Goal: Information Seeking & Learning: Learn about a topic

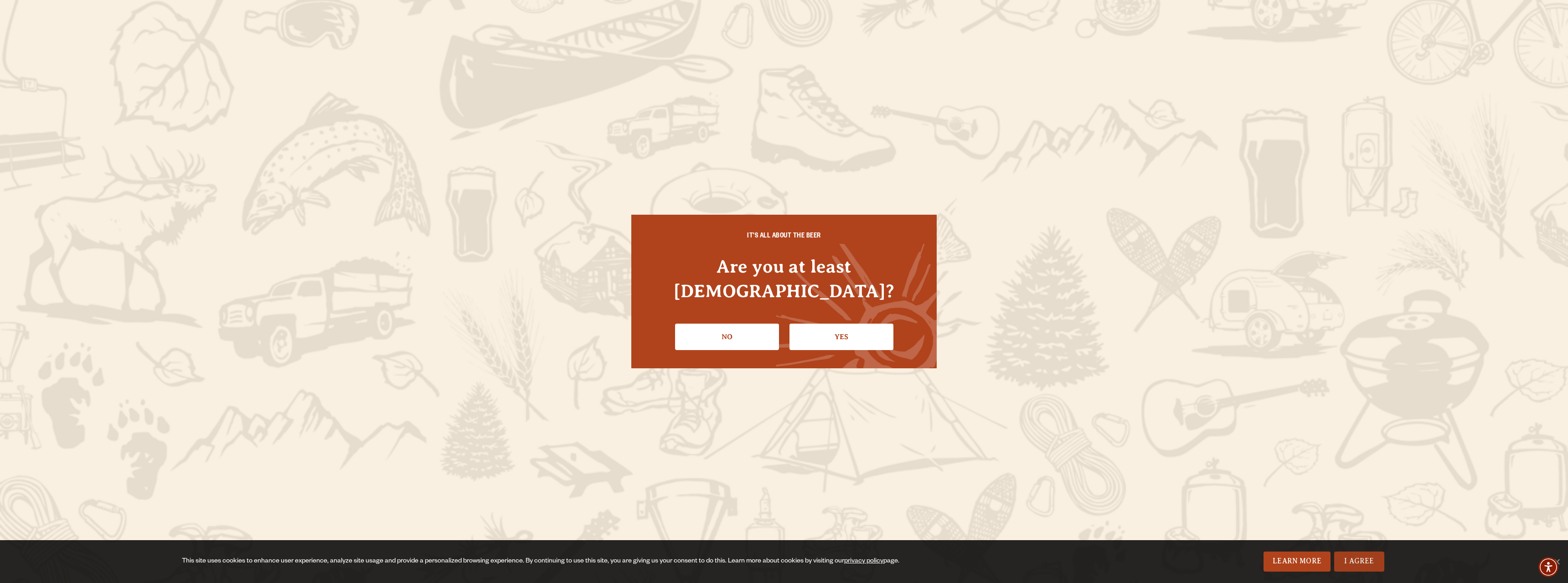
drag, startPoint x: 1375, startPoint y: 562, endPoint x: 1366, endPoint y: 554, distance: 12.0
click at [1374, 562] on link "I Agree" at bounding box center [1359, 561] width 50 height 20
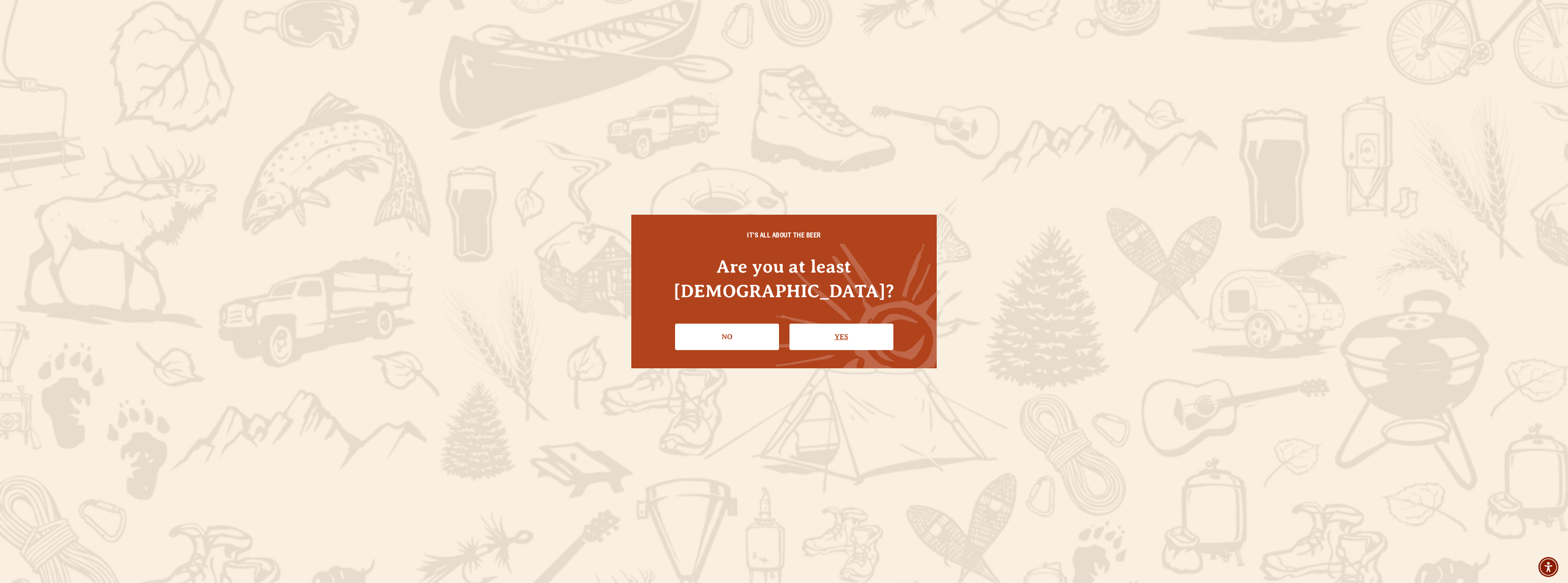
click at [845, 327] on link "Yes" at bounding box center [841, 337] width 104 height 26
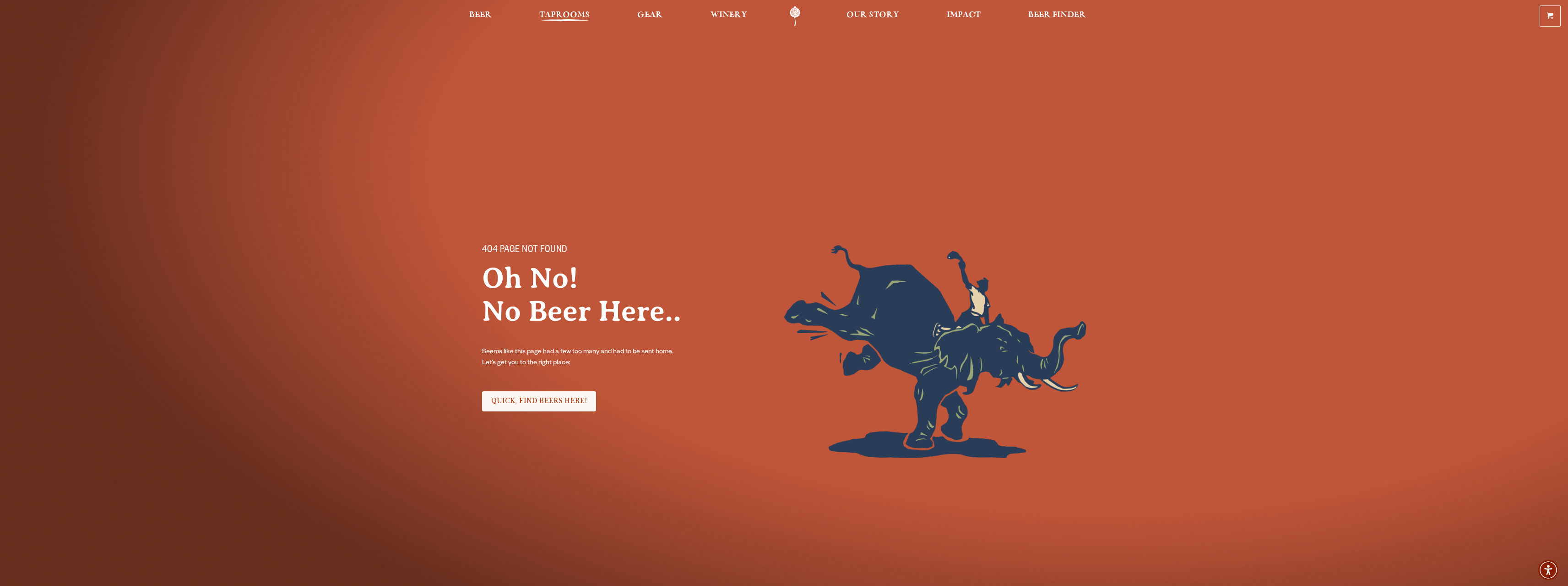
click at [546, 12] on span "Taprooms" at bounding box center [564, 15] width 50 height 7
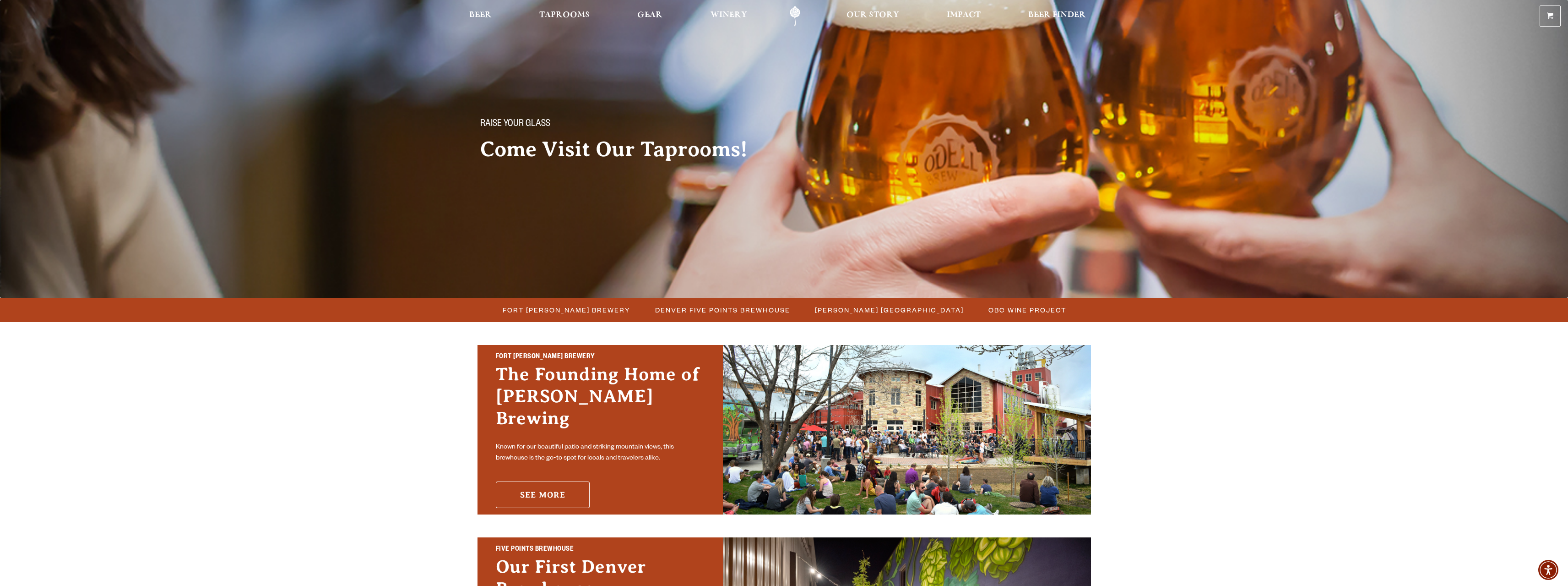
click at [535, 483] on link "See More" at bounding box center [543, 494] width 94 height 26
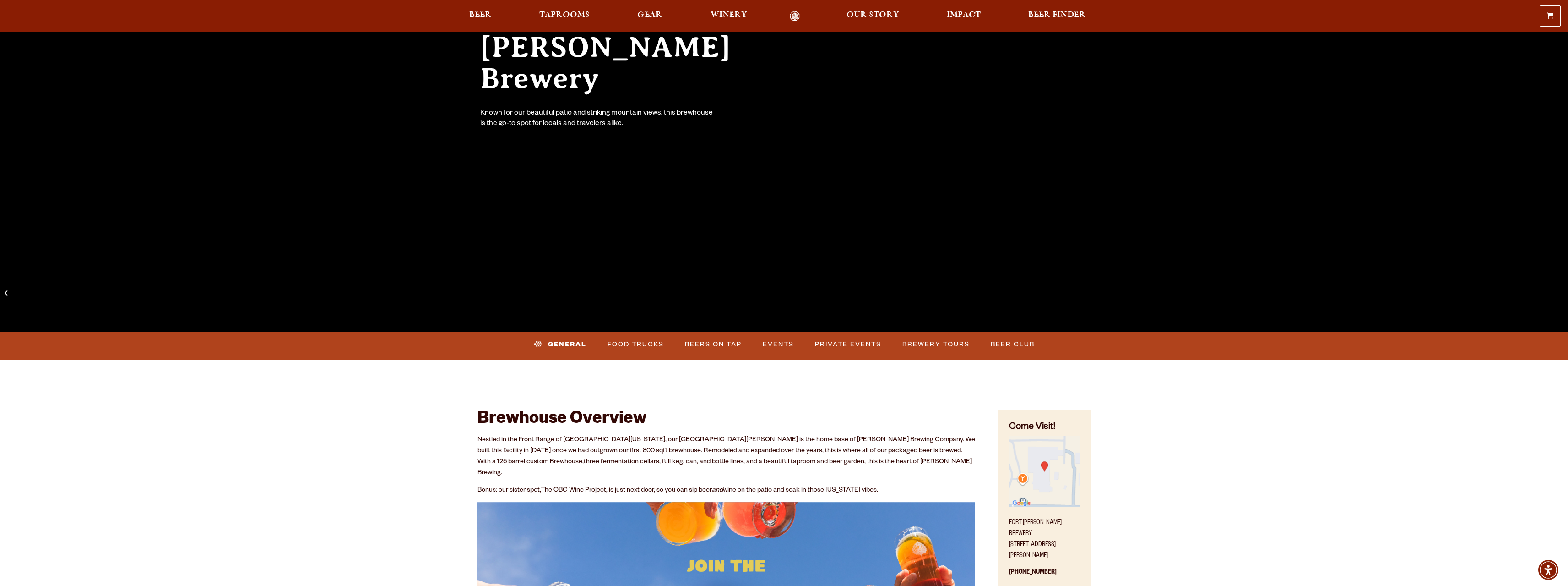
click at [781, 343] on link "Events" at bounding box center [778, 344] width 39 height 21
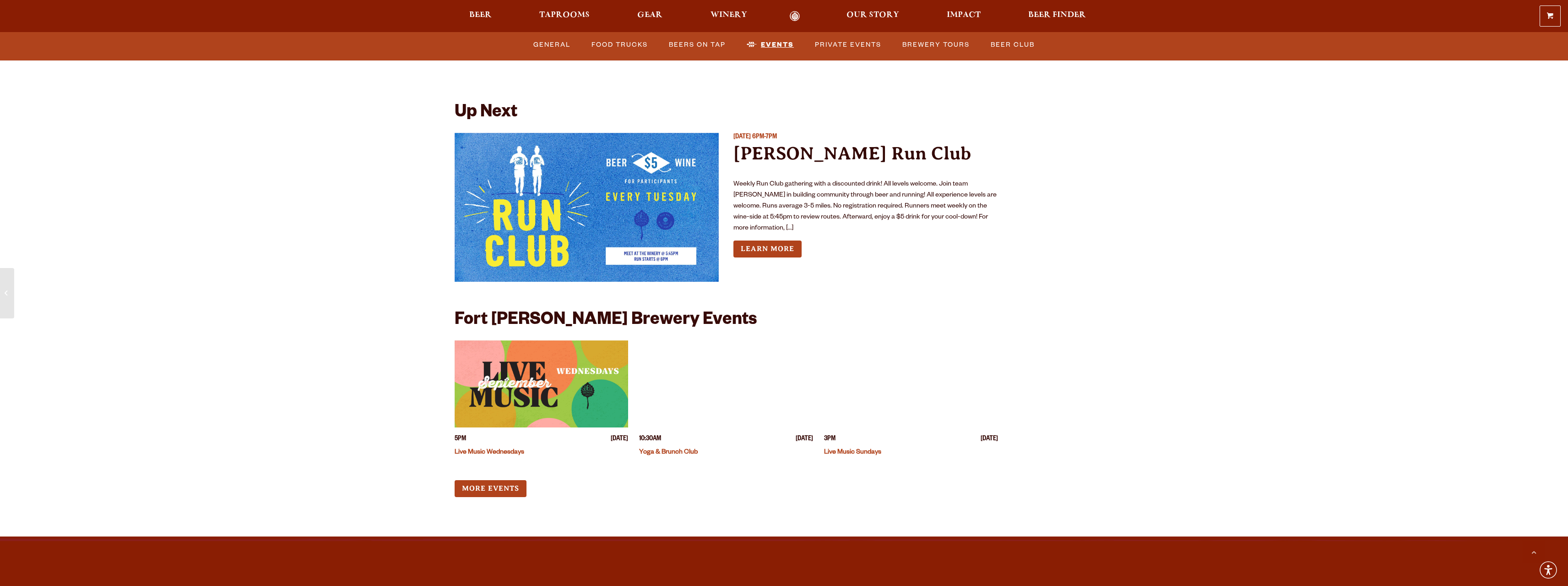
scroll to position [3418, 0]
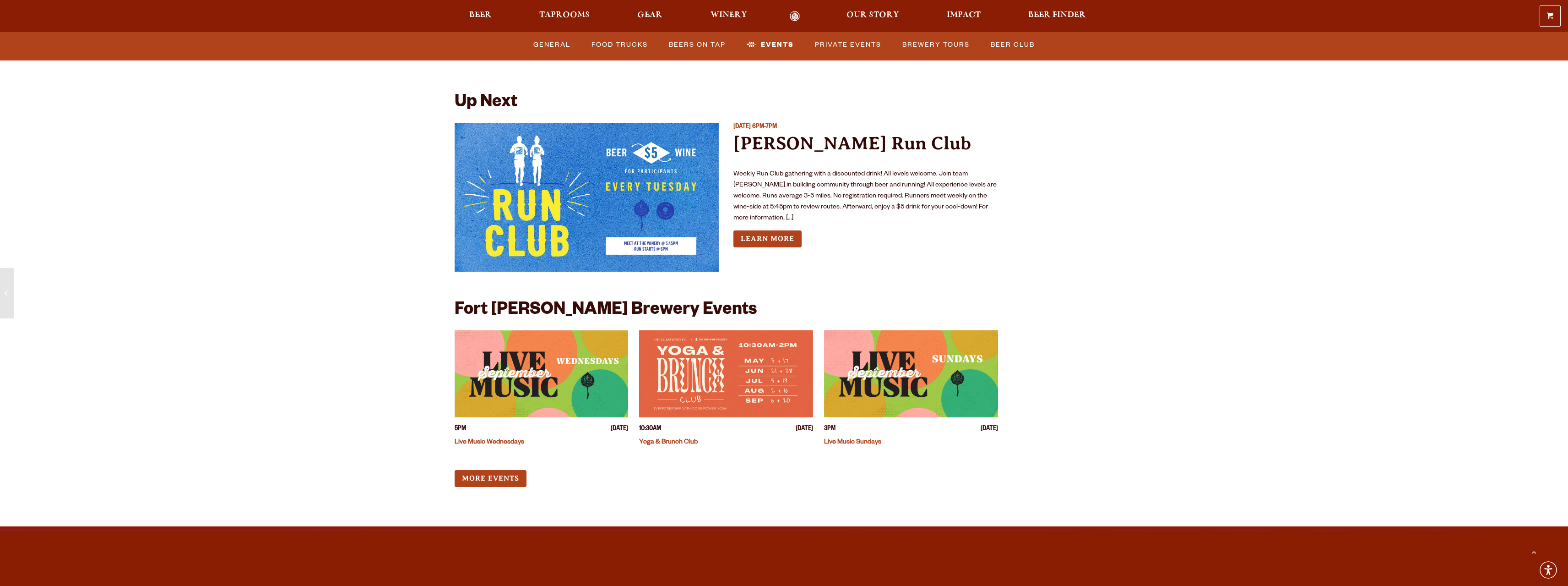
click at [869, 439] on link "Live Music Sundays" at bounding box center [853, 442] width 57 height 7
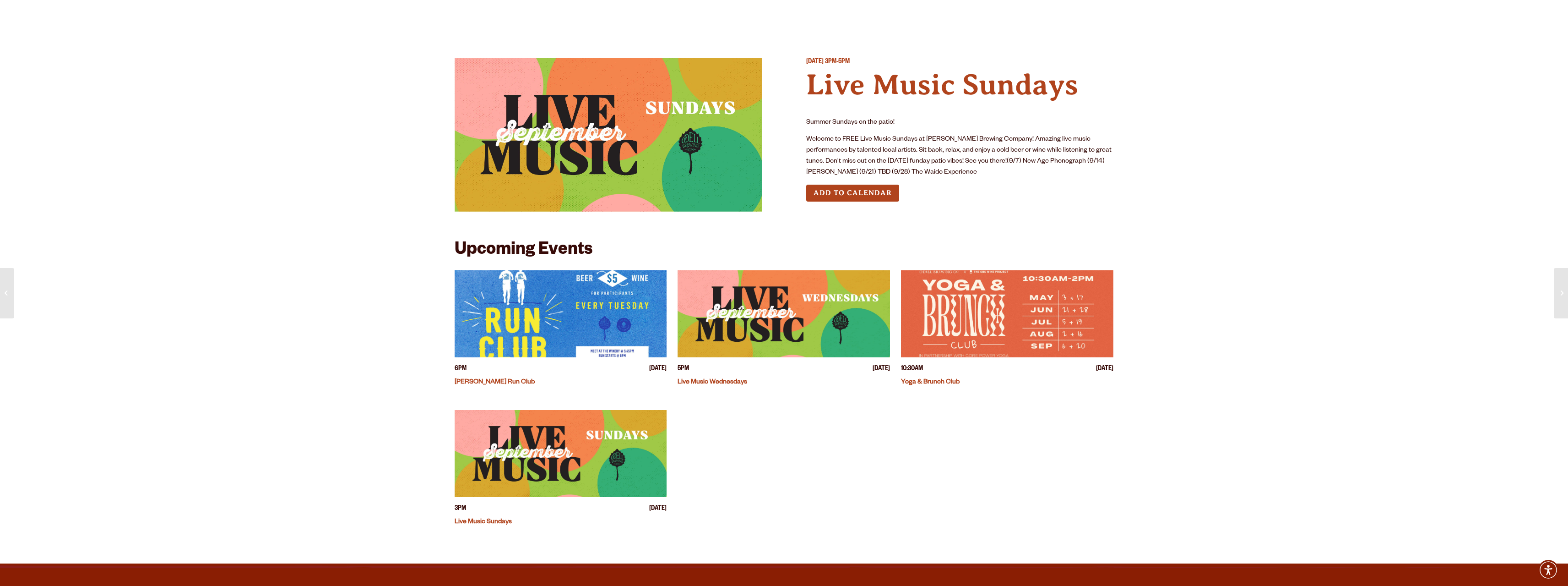
click at [575, 464] on img "View event details" at bounding box center [561, 453] width 212 height 87
